Goal: Transaction & Acquisition: Subscribe to service/newsletter

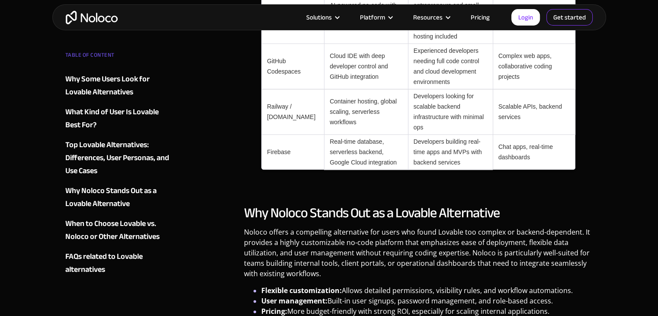
click at [561, 16] on link "Get started" at bounding box center [569, 17] width 46 height 16
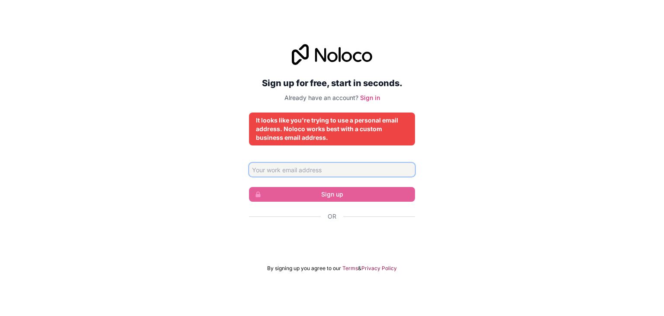
click at [340, 172] on input "Email address" at bounding box center [332, 170] width 166 height 14
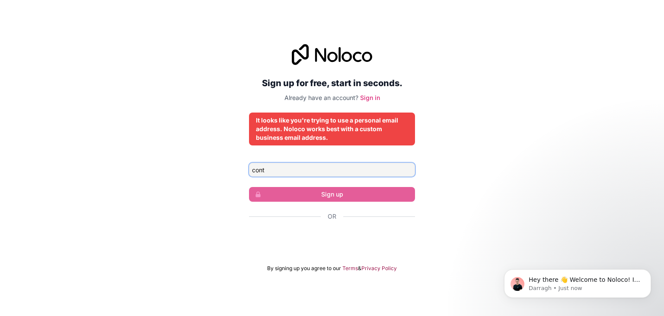
type input "[EMAIL_ADDRESS][DOMAIN_NAME]"
click at [334, 172] on input "contact@taskmage.in" at bounding box center [332, 170] width 166 height 14
drag, startPoint x: 431, startPoint y: 188, endPoint x: 415, endPoint y: 189, distance: 15.6
click at [431, 188] on div "Sign up for free, start in seconds. Already have an account? Sign in It looks l…" at bounding box center [332, 158] width 664 height 252
